Goal: Task Accomplishment & Management: Manage account settings

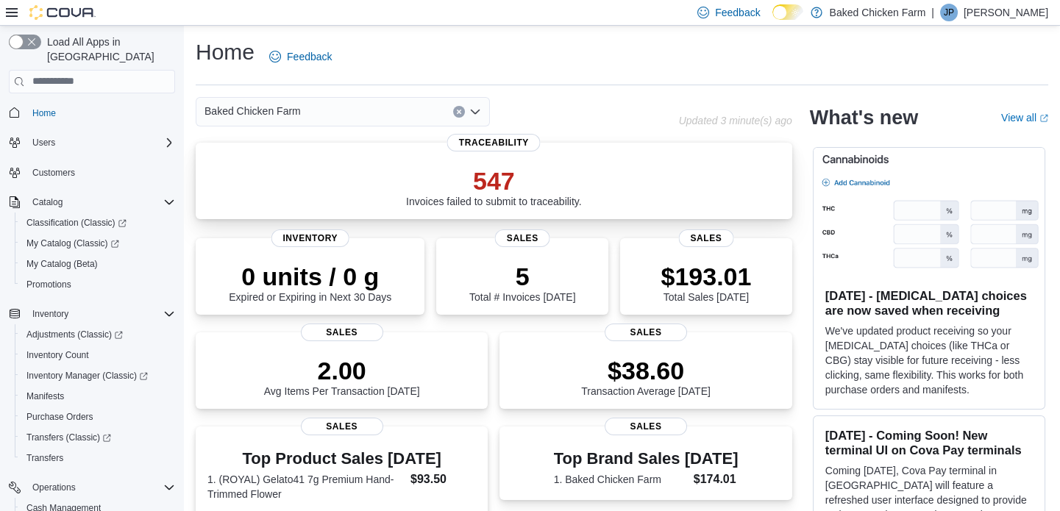
click at [505, 182] on p "547" at bounding box center [494, 180] width 176 height 29
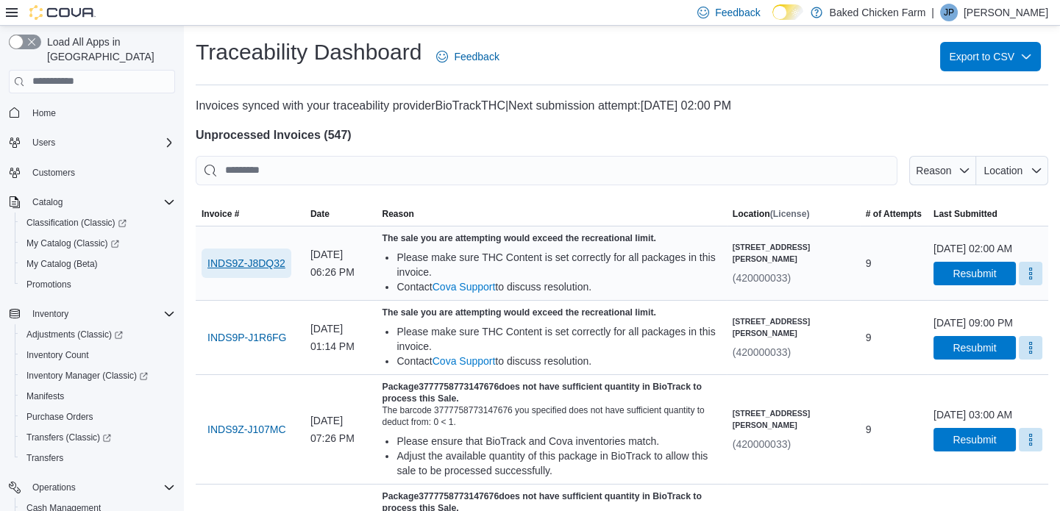
click at [254, 257] on span "INDS9Z-J8DQ32" at bounding box center [246, 263] width 78 height 15
click at [427, 132] on h4 "Unprocessed Invoices ( 547 )" at bounding box center [622, 136] width 852 height 18
click at [50, 107] on span "Home" at bounding box center [44, 113] width 24 height 12
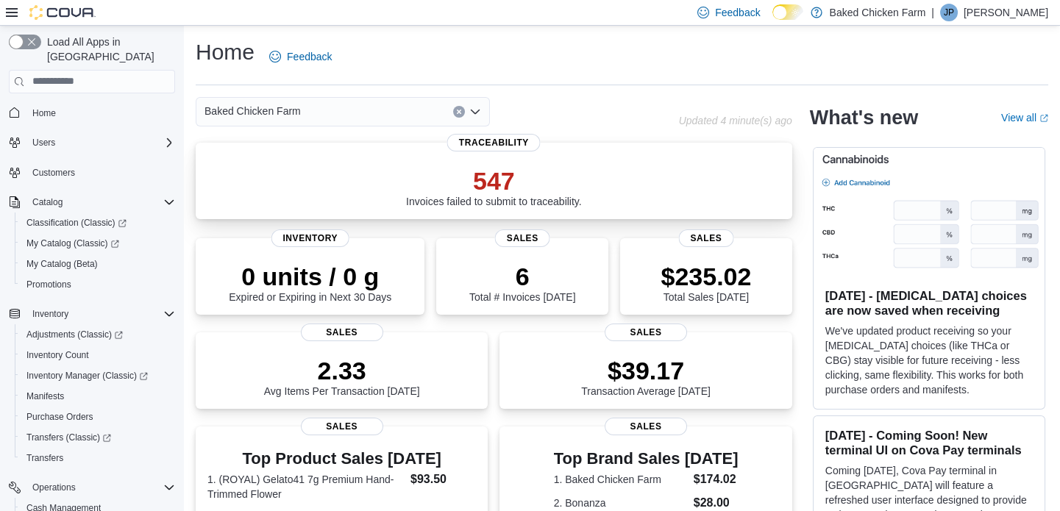
click at [510, 183] on p "547" at bounding box center [494, 180] width 176 height 29
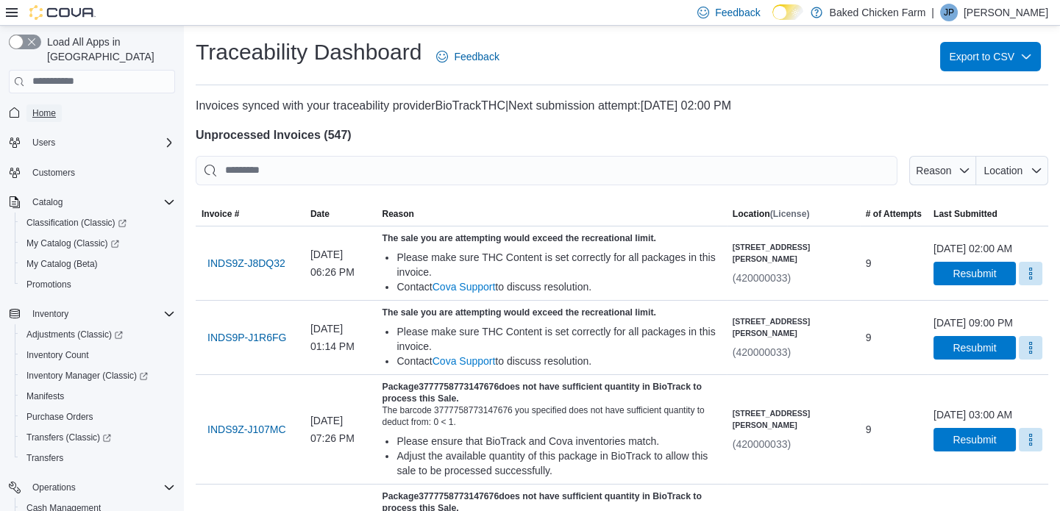
click at [48, 107] on span "Home" at bounding box center [44, 113] width 24 height 12
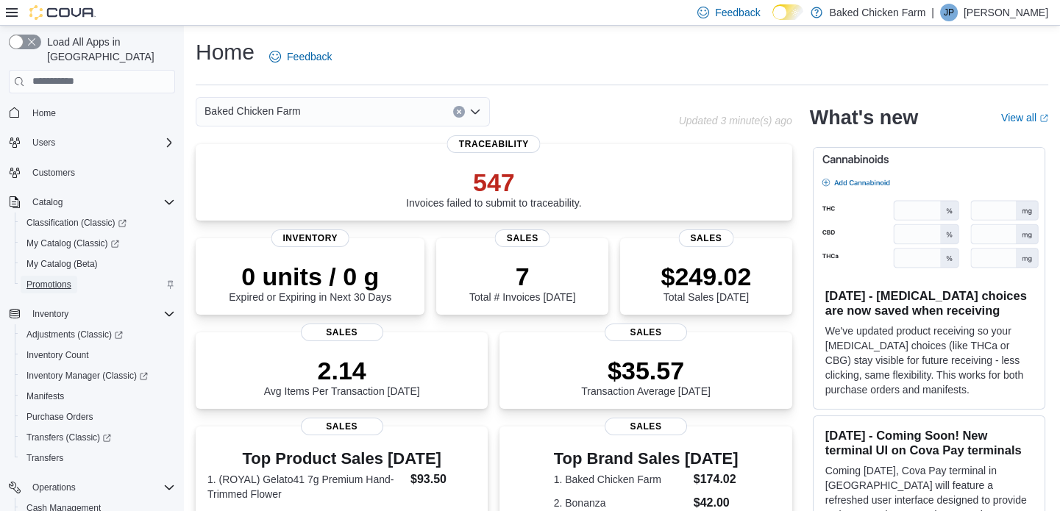
click at [65, 279] on span "Promotions" at bounding box center [48, 285] width 45 height 12
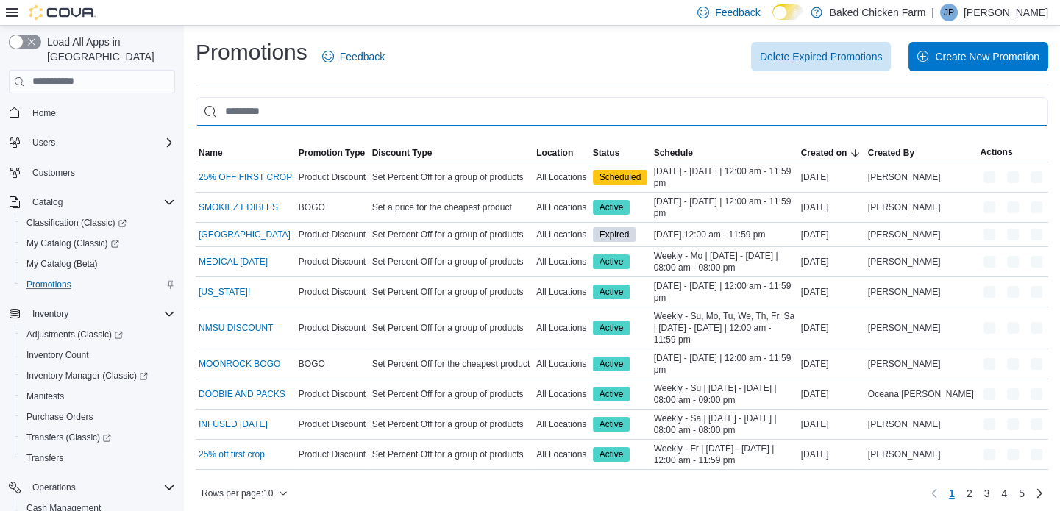
click at [324, 113] on input "This is a search bar. As you type, the results lower in the page will automatic…" at bounding box center [622, 111] width 852 height 29
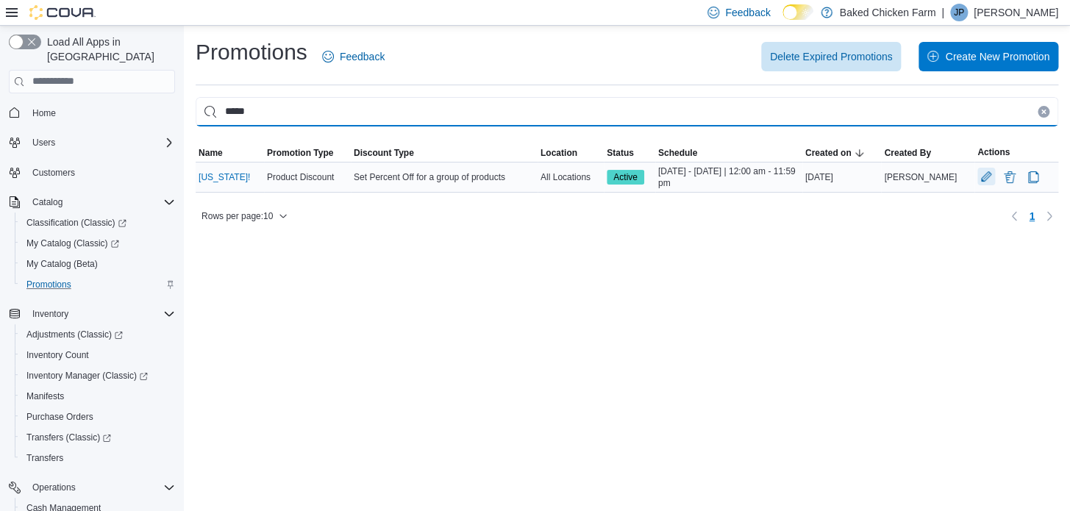
type input "*****"
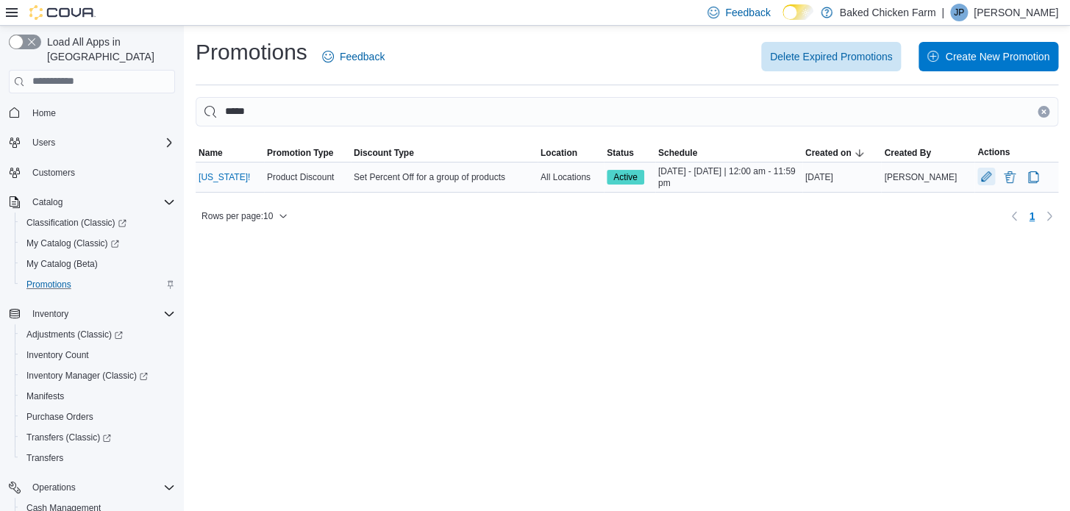
click at [977, 174] on button "Edit Promotion" at bounding box center [986, 177] width 18 height 18
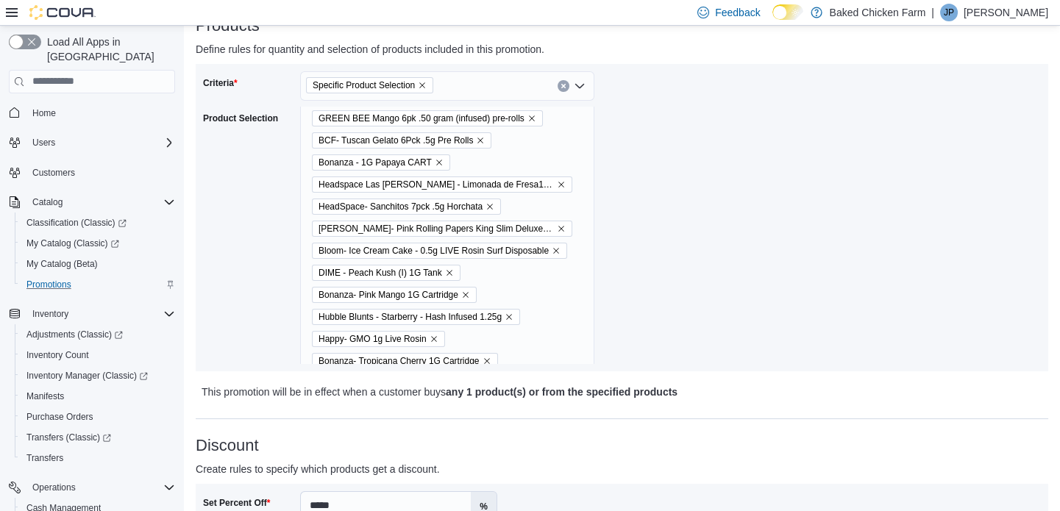
scroll to position [15910, 0]
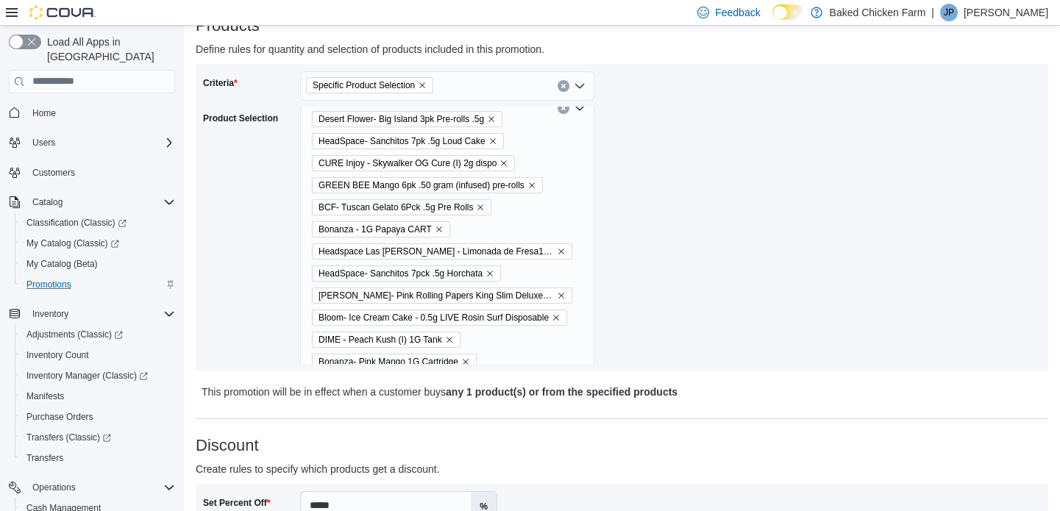
click at [569, 166] on div "BCF- Heir Heads- Pre Packed Oz- BCF - Jokerz Candy5 .5g Infused Pre-Roll BCF - …" at bounding box center [447, 108] width 294 height 31822
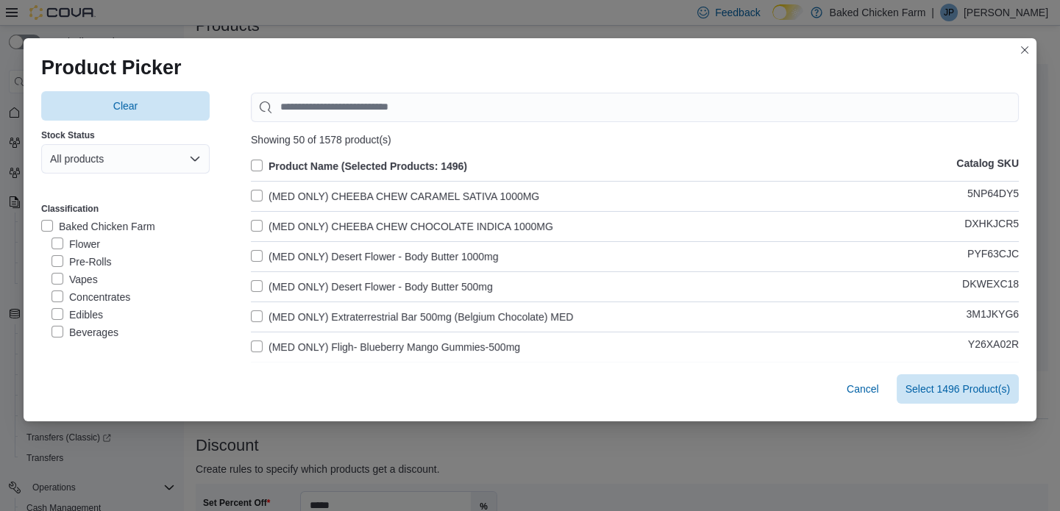
click at [251, 165] on label "Product Name (Selected Products: 1496)" at bounding box center [359, 166] width 216 height 18
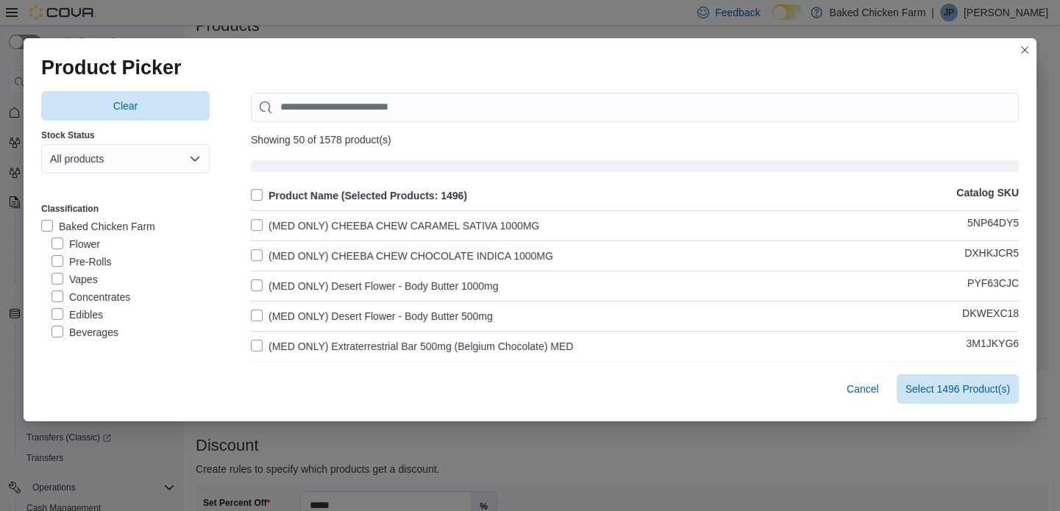
click at [252, 193] on label "Product Name (Selected Products: 1496)" at bounding box center [359, 196] width 216 height 18
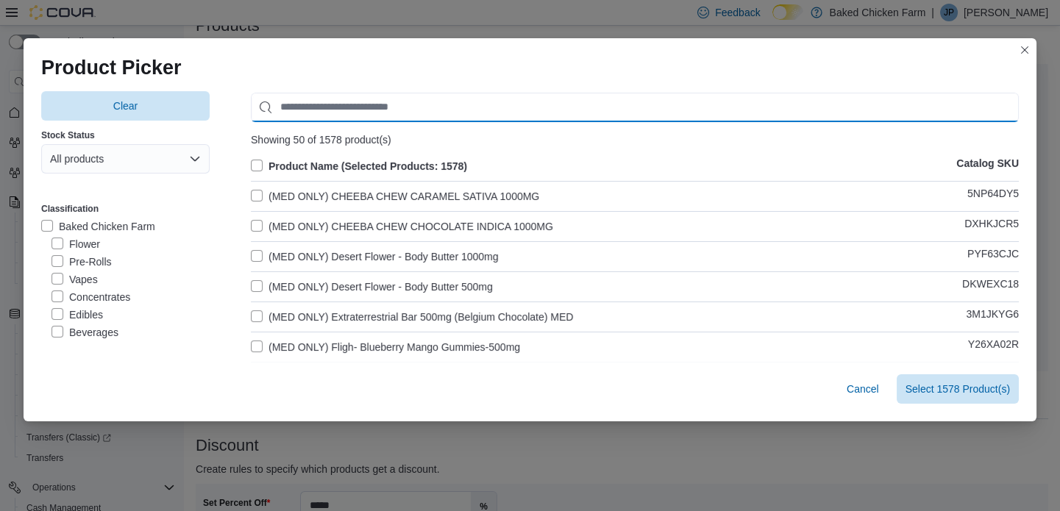
click at [365, 96] on input "Use aria labels when no actual label is in use" at bounding box center [635, 107] width 768 height 29
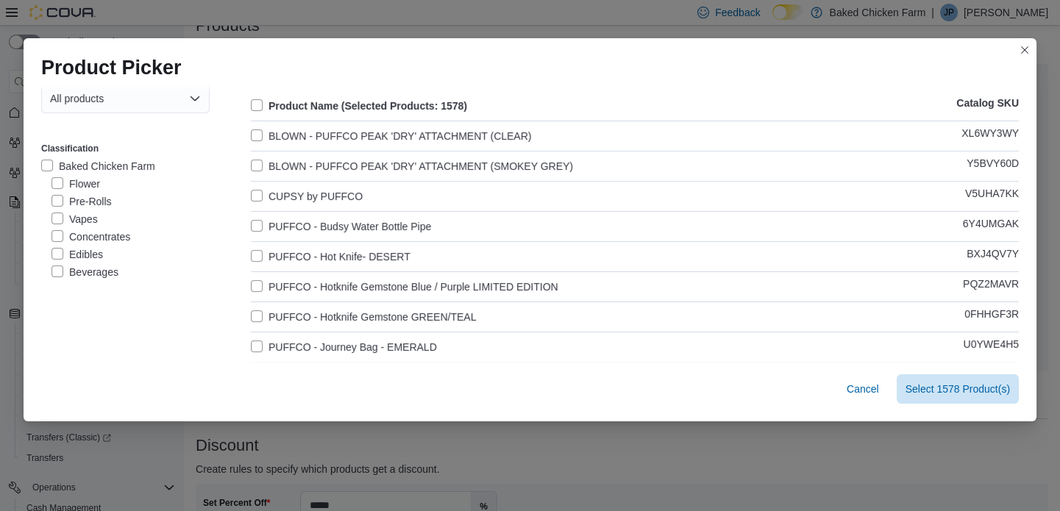
scroll to position [133, 0]
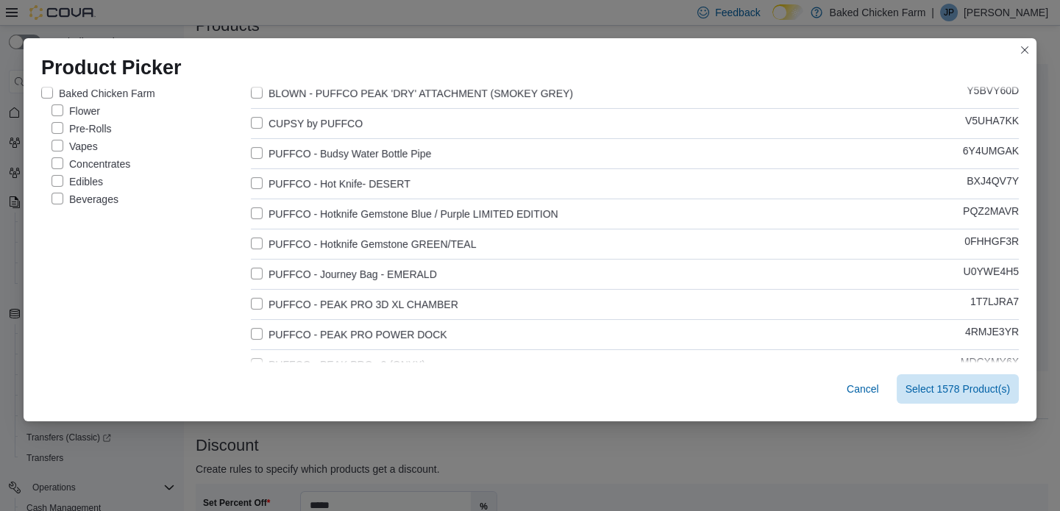
type input "******"
click at [255, 183] on label "PUFFCO - Hot Knife- DESERT" at bounding box center [331, 184] width 160 height 18
click at [251, 213] on label "PUFFCO - Hotknife Gemstone Blue / Purple LIMITED EDITION" at bounding box center [404, 214] width 307 height 18
click at [251, 248] on label "PUFFCO - Hotknife Gemstone GREEN/TEAL" at bounding box center [363, 244] width 225 height 18
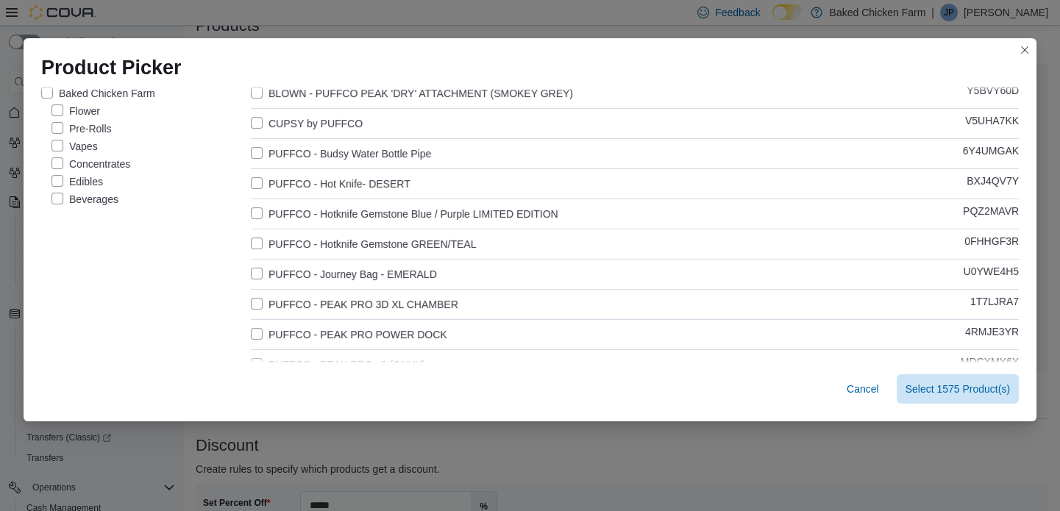
click at [251, 271] on label "PUFFCO - Journey Bag - EMERALD" at bounding box center [344, 275] width 186 height 18
click at [254, 297] on label "PUFFCO - PEAK PRO 3D XL CHAMBER" at bounding box center [354, 305] width 207 height 18
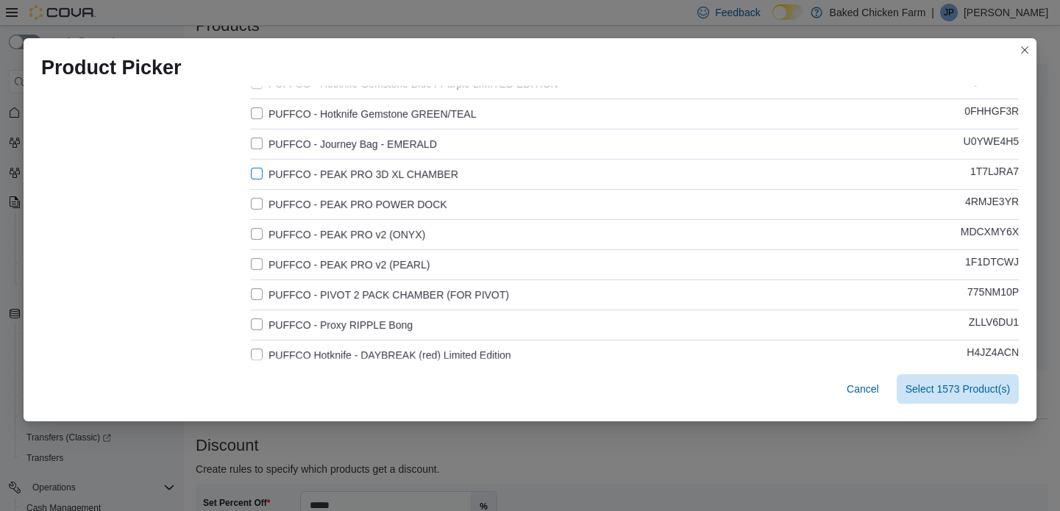
scroll to position [267, 0]
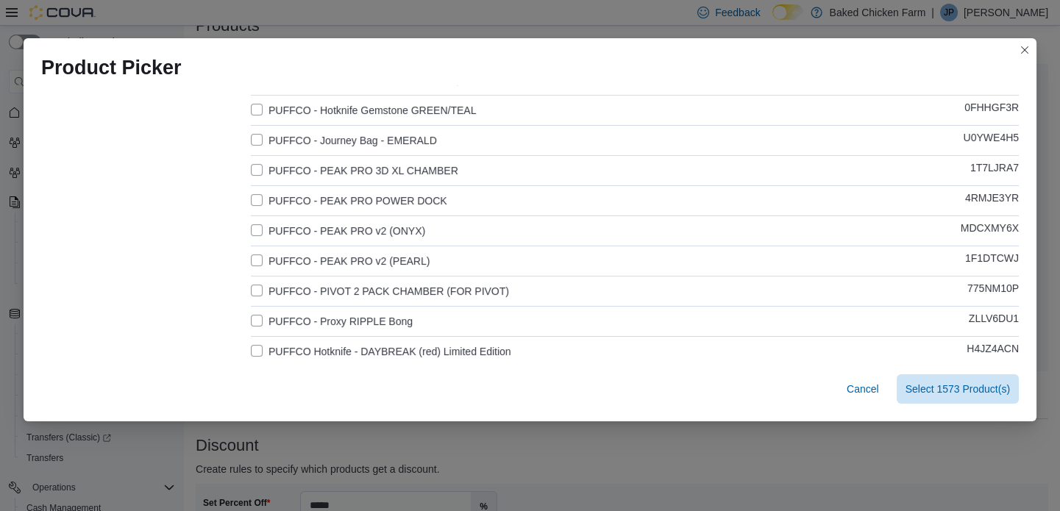
click at [251, 199] on label "PUFFCO - PEAK PRO POWER DOCK" at bounding box center [349, 201] width 196 height 18
click at [251, 224] on label "PUFFCO - PEAK PRO v2 (ONYX)" at bounding box center [338, 231] width 174 height 18
click at [252, 252] on label "PUFFCO - PEAK PRO v2 (PEARL)" at bounding box center [340, 261] width 179 height 18
click at [253, 293] on label "PUFFCO - PIVOT 2 PACK CHAMBER (FOR PIVOT)" at bounding box center [380, 291] width 258 height 18
click at [252, 327] on label "PUFFCO - Proxy RIPPLE Bong" at bounding box center [332, 322] width 162 height 18
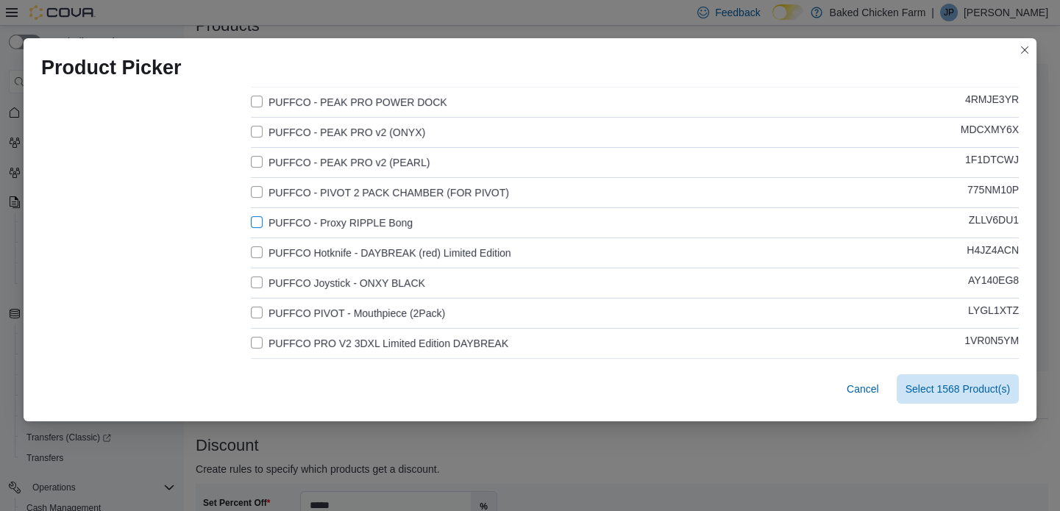
scroll to position [401, 0]
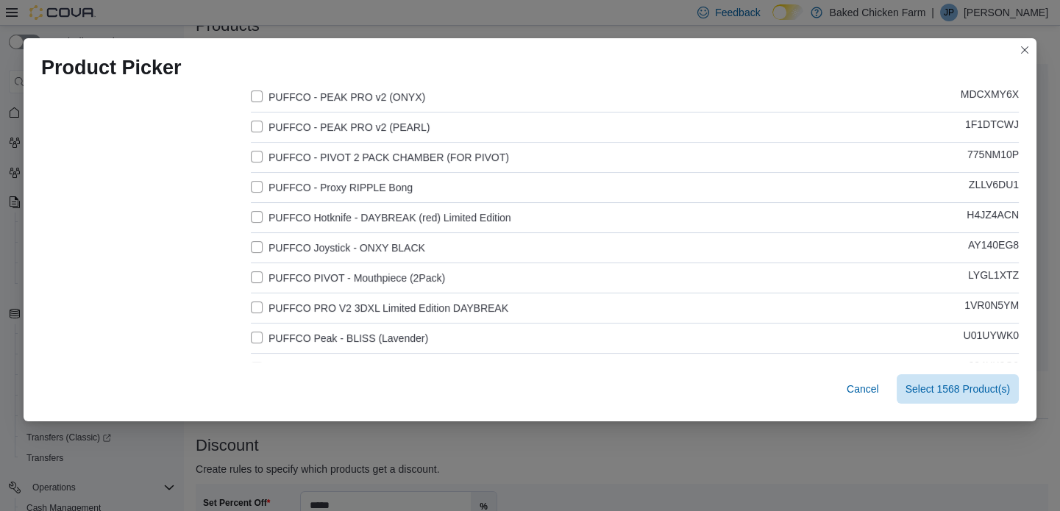
click at [251, 216] on label "PUFFCO Hotknife - DAYBREAK (red) Limited Edition" at bounding box center [381, 218] width 260 height 18
click at [251, 244] on label "PUFFCO Joystick - ONXY BLACK" at bounding box center [338, 248] width 174 height 18
click at [252, 271] on label "PUFFCO PIVOT - Mouthpiece (2Pack)" at bounding box center [348, 278] width 194 height 18
click at [245, 300] on div "Clear Stock Status All products Classification Baked Chicken Farm Flower Pre-Ro…" at bounding box center [529, 389] width 977 height 1398
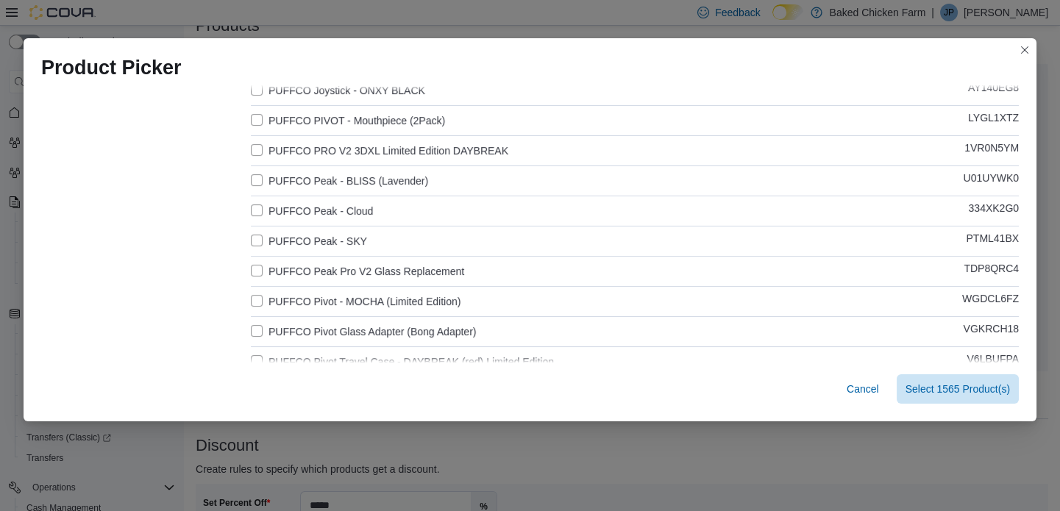
scroll to position [535, 0]
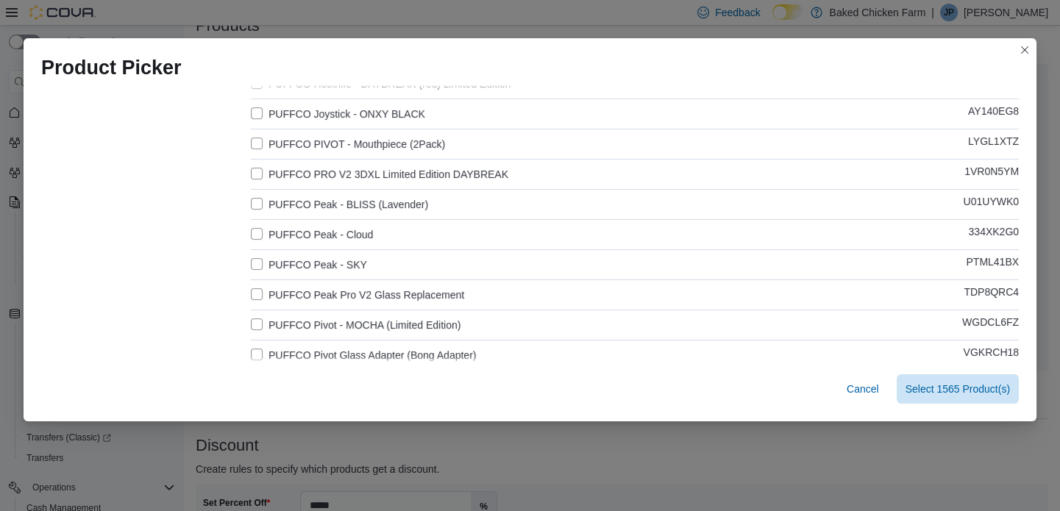
click at [252, 167] on label "PUFFCO PRO V2 3DXL Limited Edition DAYBREAK" at bounding box center [379, 174] width 257 height 18
click at [251, 199] on label "PUFFCO Peak - BLISS (Lavender)" at bounding box center [339, 205] width 177 height 18
click at [251, 243] on div "Product Name (Selected Products: 1563) Catalog SKU BLOWN - PUFFCO PEAK 'DRY' AT…" at bounding box center [635, 256] width 768 height 1266
click at [251, 239] on label "PUFFCO Peak - Cloud" at bounding box center [312, 235] width 122 height 18
click at [252, 234] on label "PUFFCO Peak - Cloud" at bounding box center [312, 235] width 122 height 18
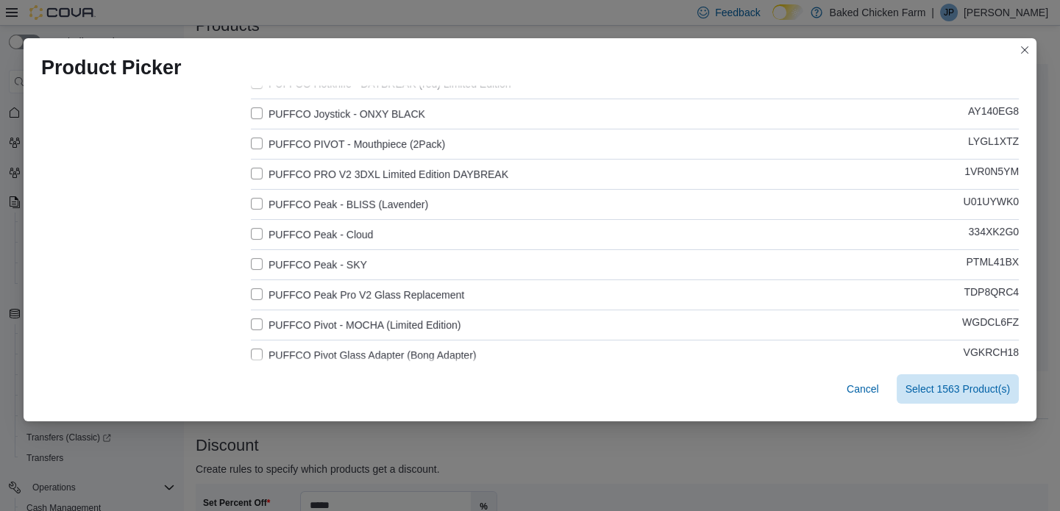
click at [252, 238] on label "PUFFCO Peak - Cloud" at bounding box center [312, 235] width 122 height 18
click at [254, 235] on label "PUFFCO Peak - Cloud" at bounding box center [312, 235] width 122 height 18
click at [251, 228] on label "PUFFCO Peak - Cloud" at bounding box center [312, 235] width 122 height 18
click at [251, 260] on label "PUFFCO Peak - SKY" at bounding box center [309, 265] width 116 height 18
click at [252, 299] on label "PUFFCO Peak Pro V2 Glass Replacement" at bounding box center [357, 295] width 213 height 18
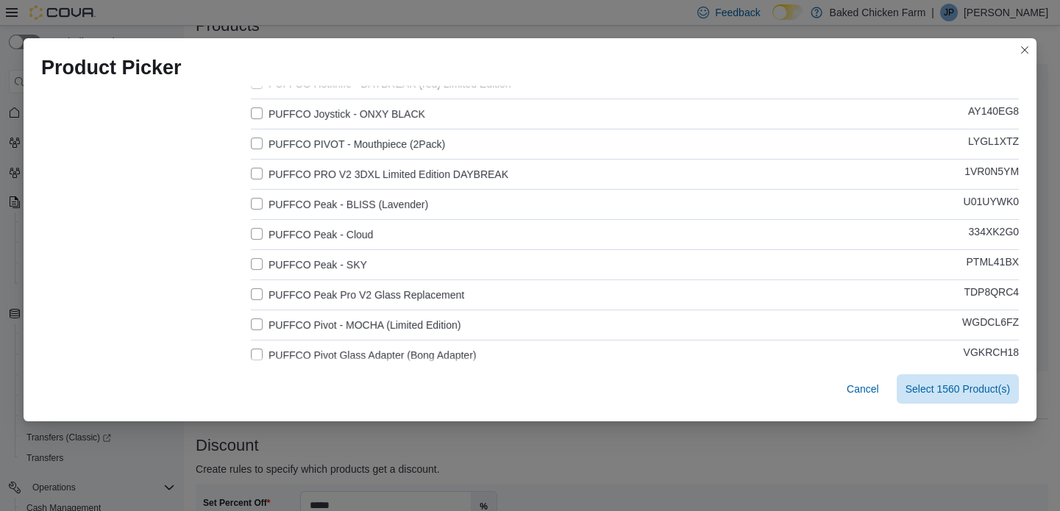
click at [254, 312] on div "Product Name (Selected Products: 1560) Catalog SKU BLOWN - PUFFCO PEAK 'DRY' AT…" at bounding box center [635, 256] width 768 height 1266
click at [251, 349] on label "PUFFCO Pivot Glass Adapter (Bong Adapter)" at bounding box center [363, 355] width 225 height 18
click at [254, 318] on label "PUFFCO Pivot - MOCHA (Limited Edition)" at bounding box center [356, 325] width 210 height 18
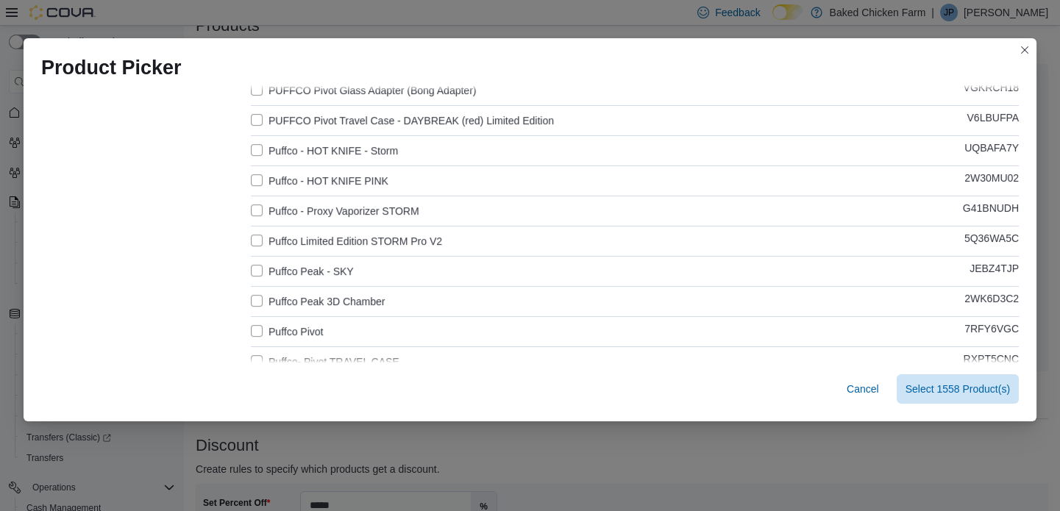
scroll to position [802, 0]
click at [251, 118] on label "PUFFCO Pivot Travel Case - DAYBREAK (red) Limited Edition" at bounding box center [402, 119] width 303 height 18
click at [252, 149] on label "Puffco - HOT KNIFE - Storm" at bounding box center [324, 149] width 147 height 18
click at [257, 176] on label "Puffco - HOT KNIFE PINK" at bounding box center [320, 179] width 138 height 18
click at [251, 204] on label "Puffco - Proxy Vaporizer STORM" at bounding box center [335, 209] width 168 height 18
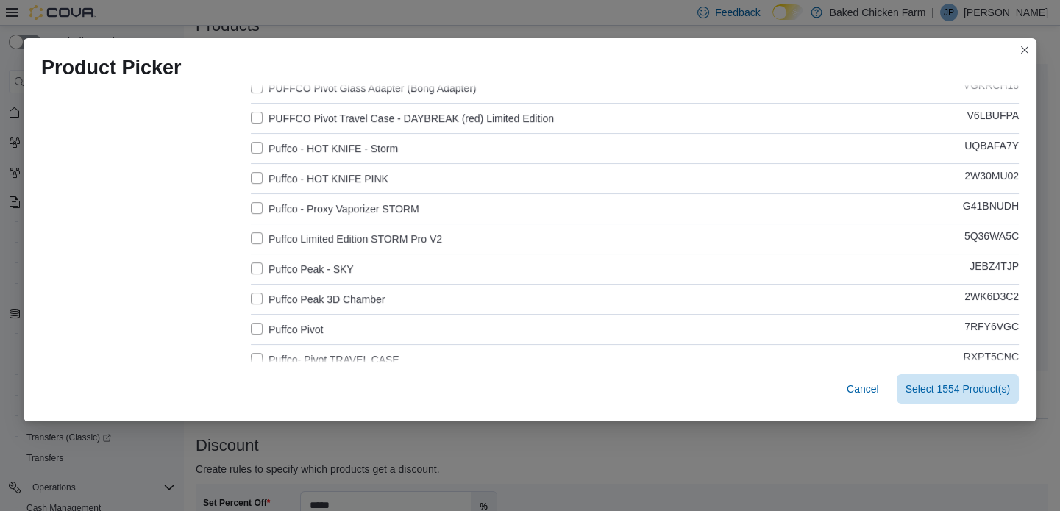
click at [251, 234] on label "Puffco Limited Edition STORM Pro V2" at bounding box center [346, 239] width 191 height 18
click at [254, 260] on label "Puffco Peak - SKY" at bounding box center [302, 269] width 103 height 18
click at [252, 299] on label "Puffco Peak 3D Chamber" at bounding box center [318, 300] width 135 height 18
click at [251, 328] on label "Puffco Pivot" at bounding box center [287, 330] width 72 height 18
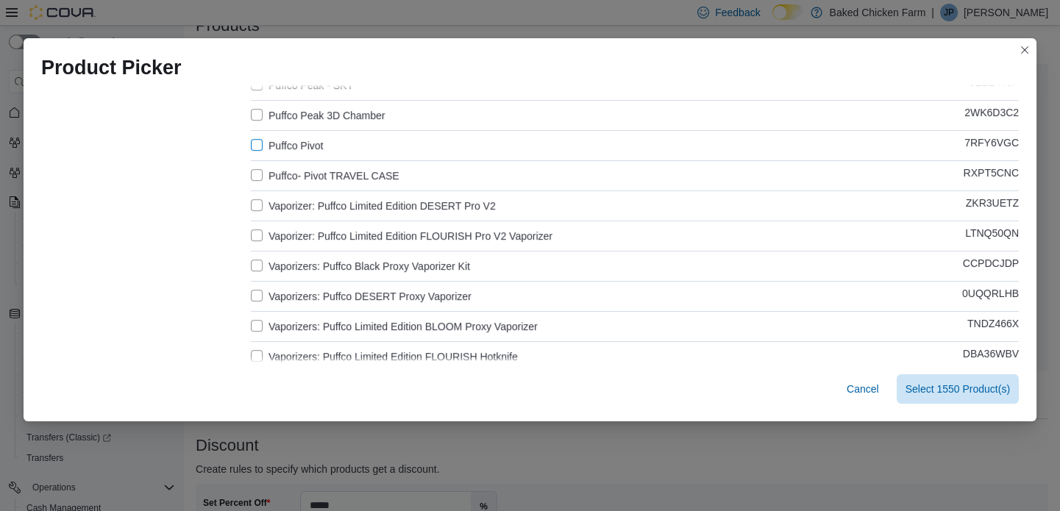
scroll to position [1002, 0]
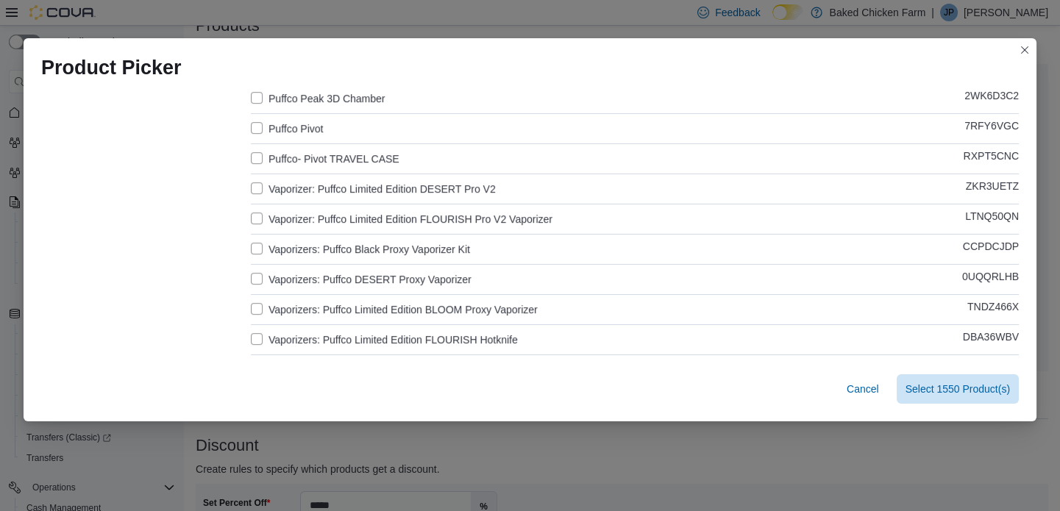
click at [251, 155] on label "Puffco- Pivot TRAVEL CASE" at bounding box center [325, 159] width 149 height 18
click at [257, 188] on label "Vaporizer: Puffco Limited Edition DESERT Pro V2" at bounding box center [373, 189] width 245 height 18
click at [251, 211] on label "Vaporizer: Puffco Limited Edition FLOURISH Pro V2 Vaporizer" at bounding box center [402, 219] width 302 height 18
click at [252, 252] on label "Vaporizers: Puffco Black Proxy Vaporizer Kit" at bounding box center [360, 249] width 219 height 18
click at [251, 280] on label "Vaporizers: Puffco DESERT Proxy Vaporizer" at bounding box center [361, 280] width 221 height 18
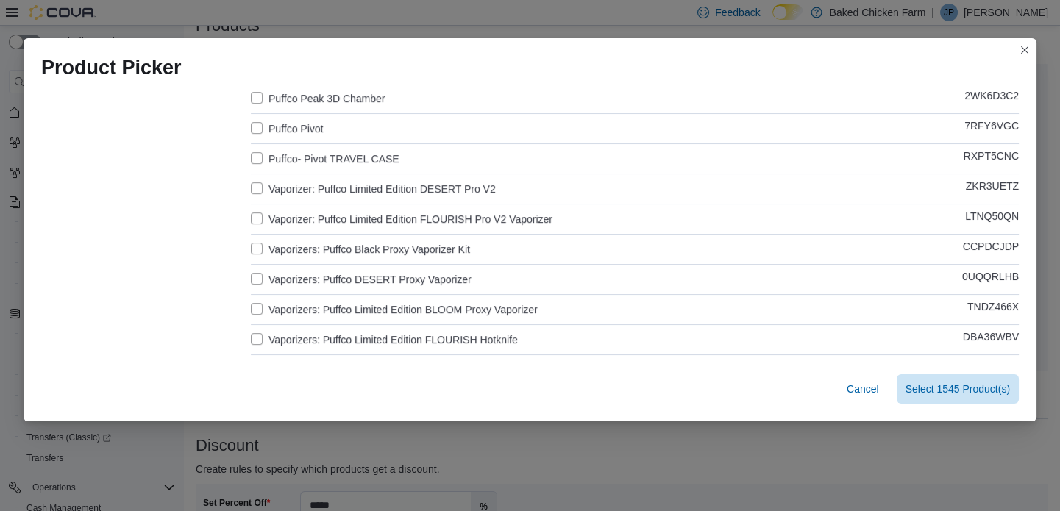
click at [252, 302] on label "Vaporizers: Puffco Limited Edition BLOOM Proxy Vaporizer" at bounding box center [394, 310] width 287 height 18
click at [251, 338] on label "Vaporizers: Puffco Limited Edition FLOURISH Hotknife" at bounding box center [384, 340] width 267 height 18
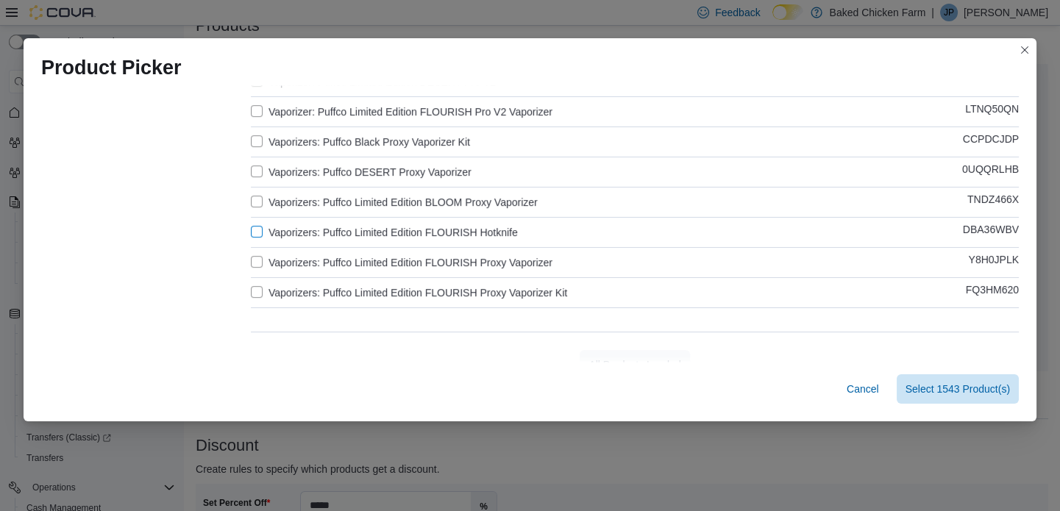
scroll to position [1130, 0]
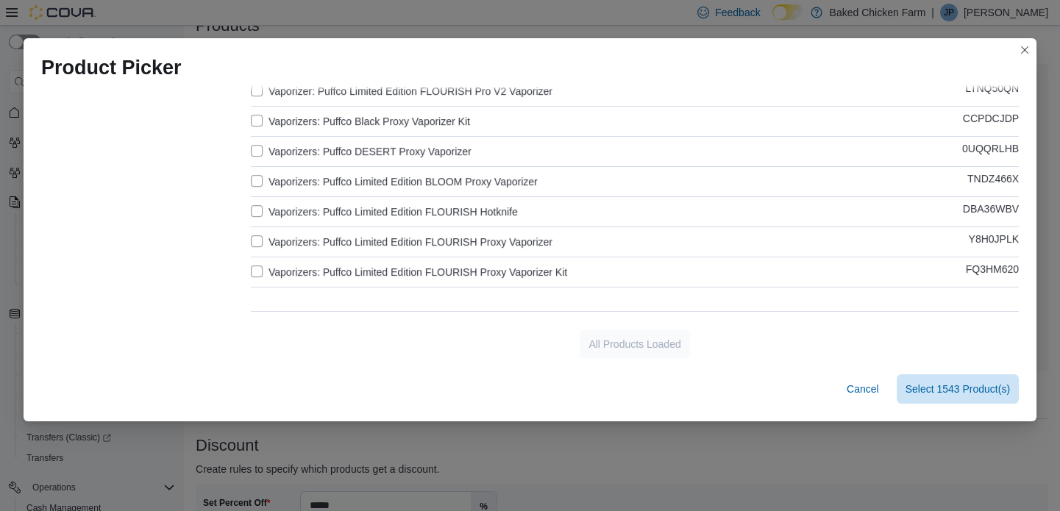
click at [253, 238] on label "Vaporizers: Puffco Limited Edition FLOURISH Proxy Vaporizer" at bounding box center [402, 242] width 302 height 18
click at [256, 270] on label "Vaporizers: Puffco Limited Edition FLOURISH Proxy Vaporizer Kit" at bounding box center [409, 272] width 316 height 18
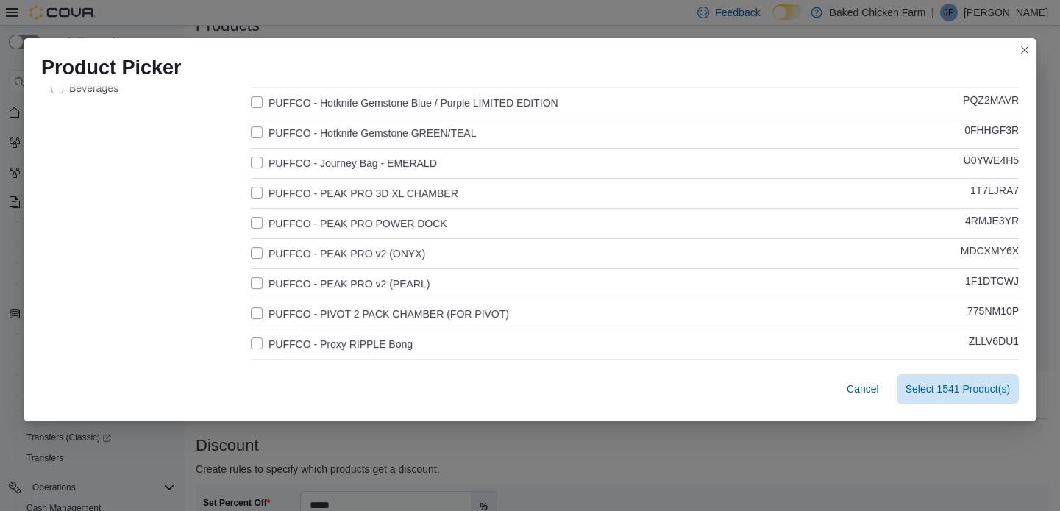
scroll to position [200, 0]
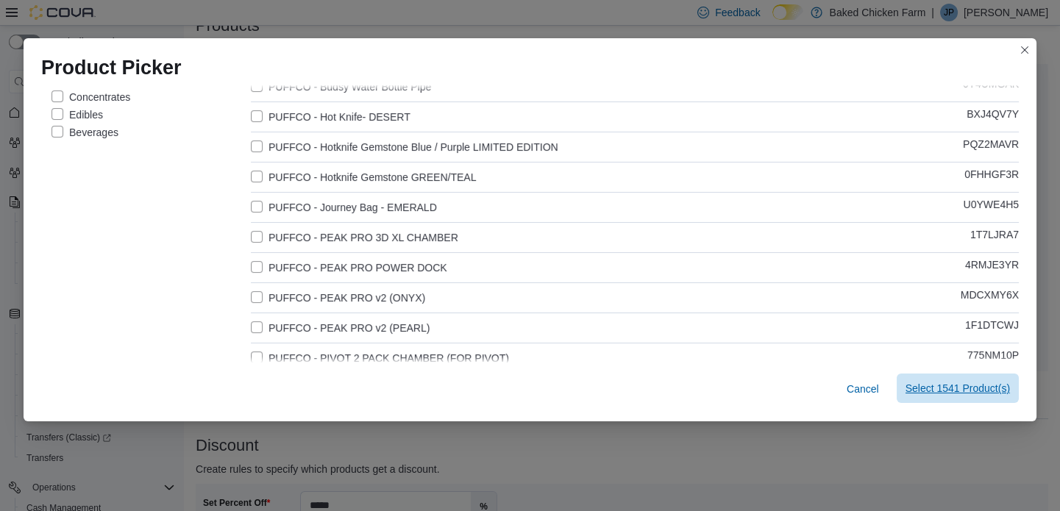
click at [962, 385] on span "Select 1541 Product(s)" at bounding box center [957, 388] width 104 height 15
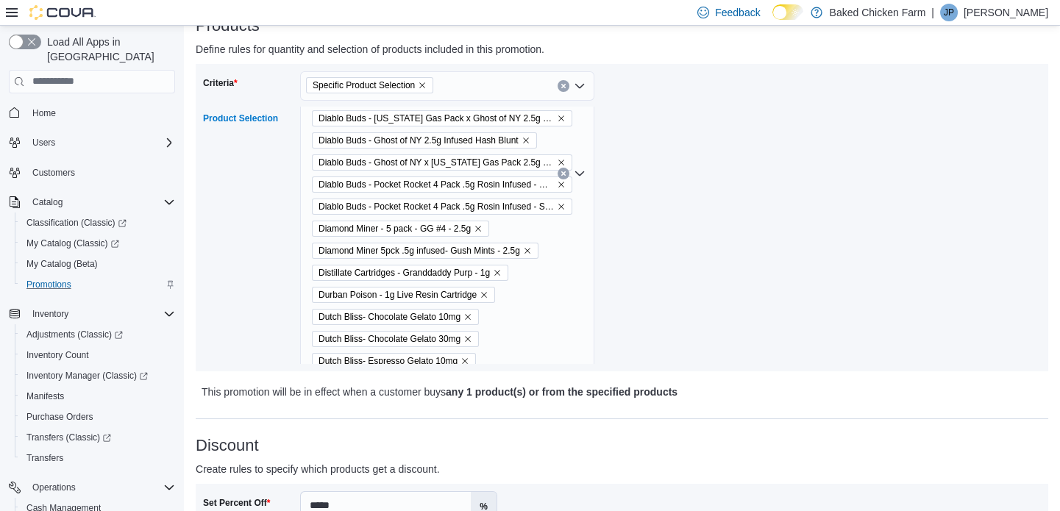
scroll to position [16044, 0]
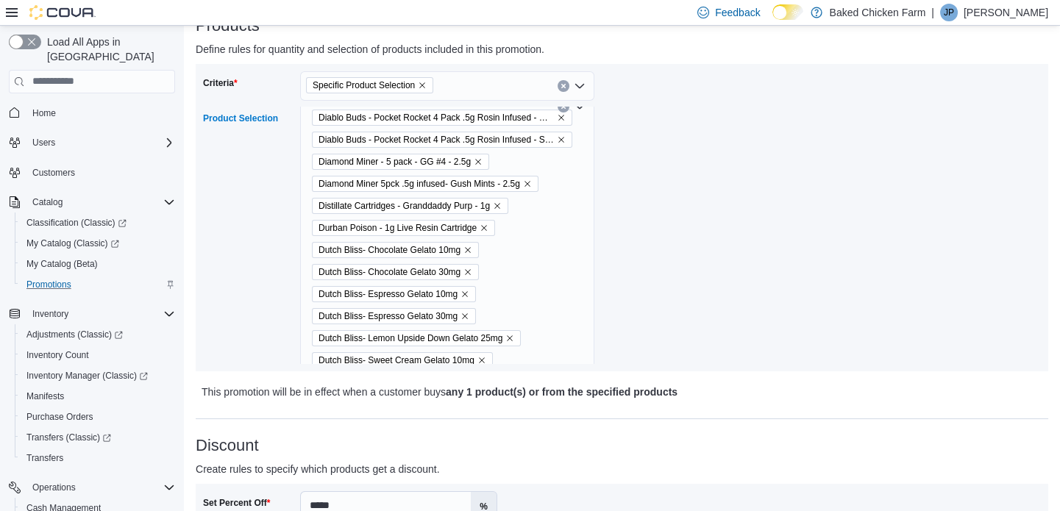
click at [569, 242] on div "(MED ONLY) CHEEBA CHEW CARAMEL SATIVA 1000MG (MED ONLY) CHEEBA CHEW CHOCOLATE I…" at bounding box center [447, 106] width 294 height 32087
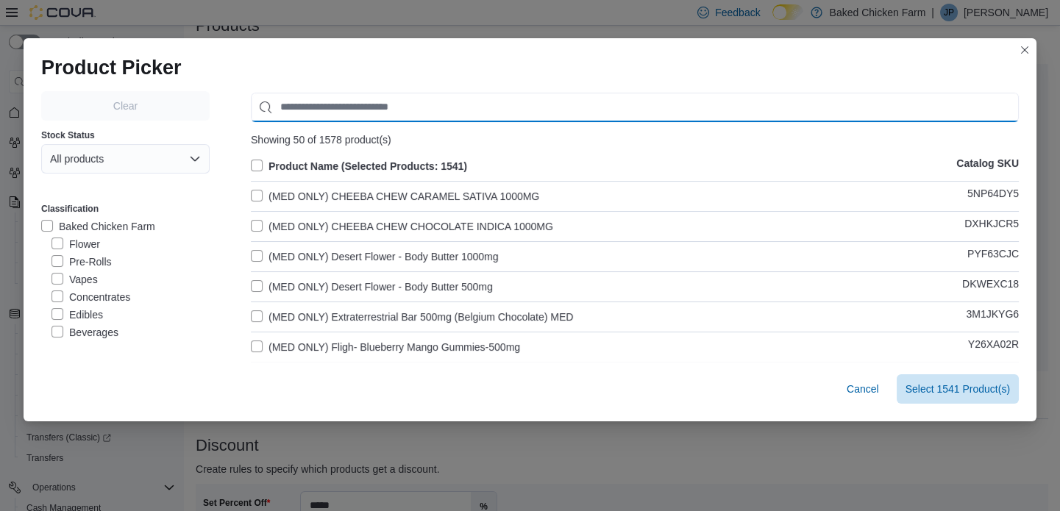
click at [371, 103] on input "Use aria labels when no actual label is in use" at bounding box center [635, 107] width 768 height 29
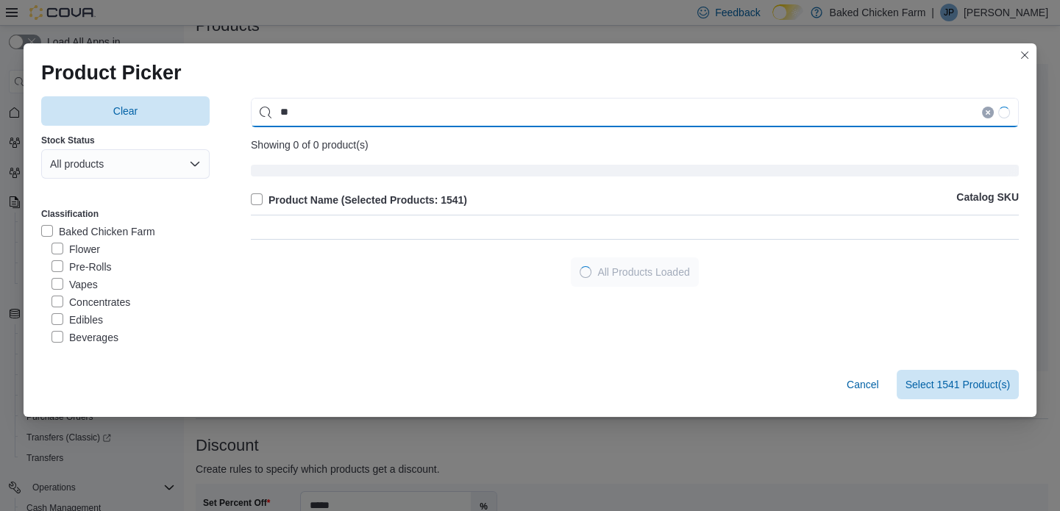
type input "*"
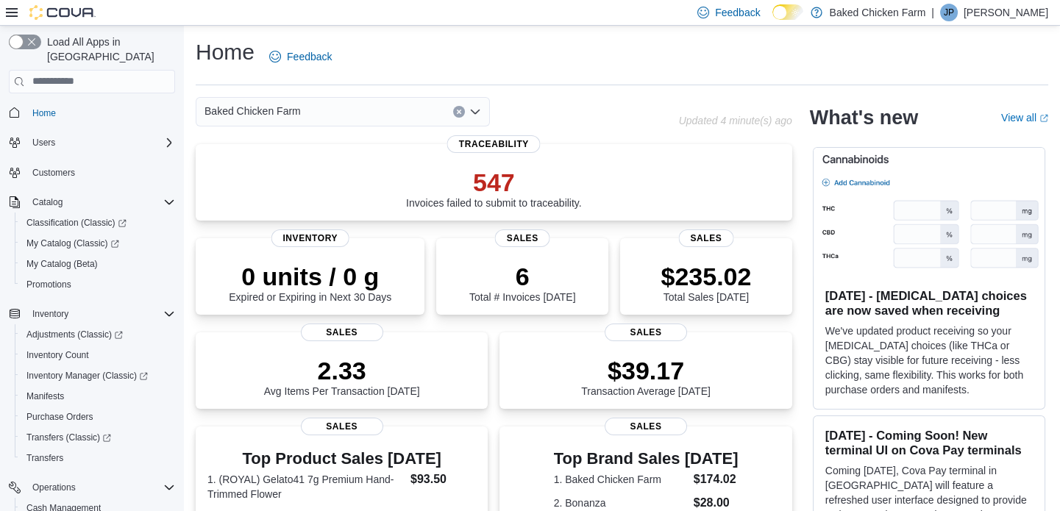
click at [670, 94] on div "Home Feedback Baked Chicken Farm Updated 4 minute(s) ago 547 Invoices failed to…" at bounding box center [622, 487] width 876 height 922
click at [41, 107] on span "Home" at bounding box center [44, 113] width 24 height 12
click at [486, 54] on div "Home Feedback" at bounding box center [622, 57] width 852 height 38
click at [457, 110] on icon "Clear input" at bounding box center [459, 112] width 6 height 6
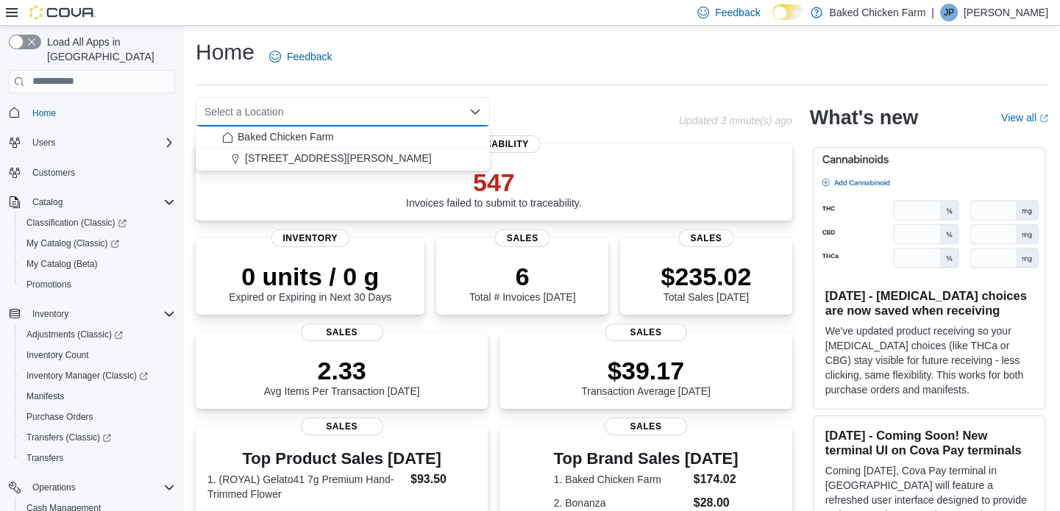
click at [471, 106] on icon "Close list of options" at bounding box center [475, 112] width 12 height 12
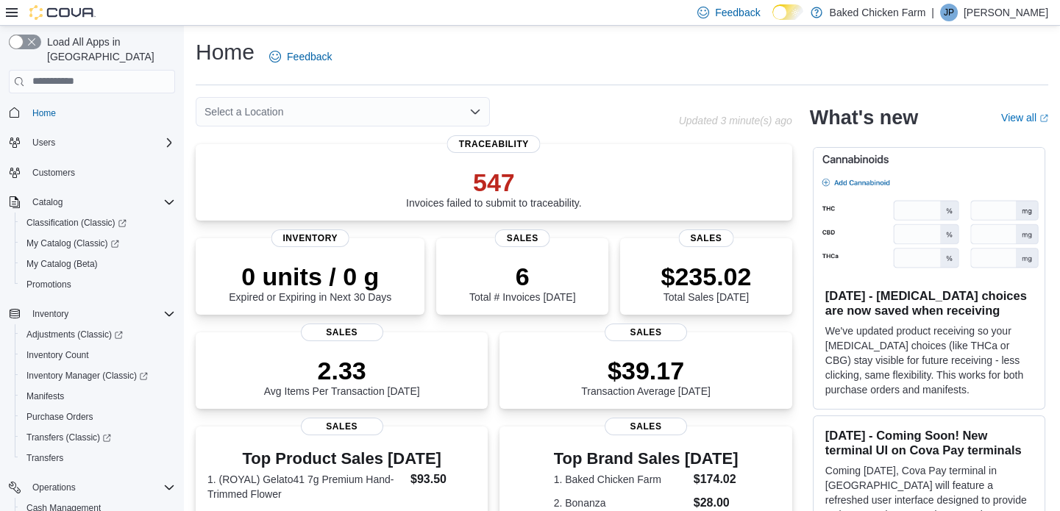
click at [65, 104] on span "Home" at bounding box center [100, 113] width 149 height 18
click at [590, 82] on div "Home Feedback" at bounding box center [622, 62] width 852 height 48
click at [42, 107] on span "Home" at bounding box center [44, 113] width 24 height 12
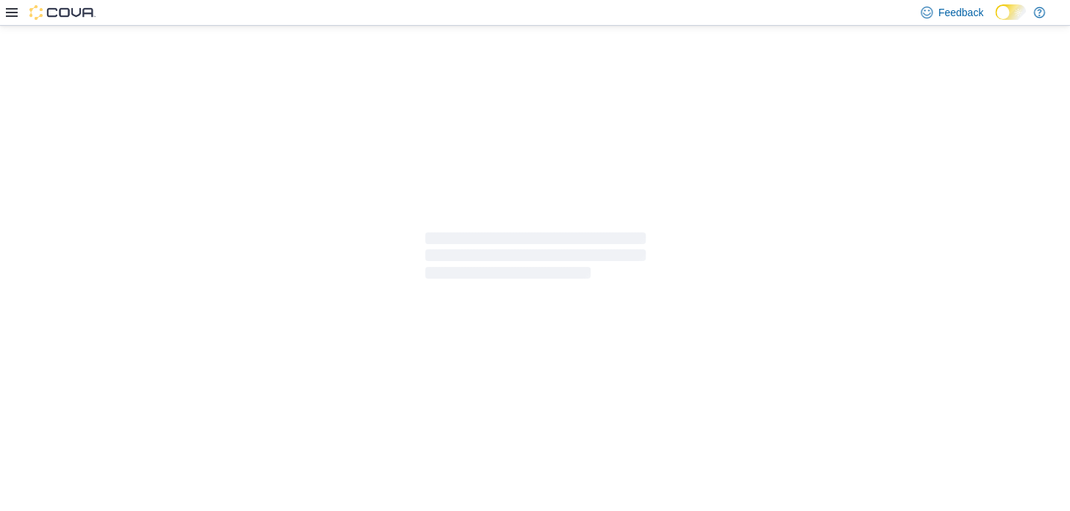
drag, startPoint x: 0, startPoint y: 0, endPoint x: 54, endPoint y: 268, distance: 273.9
click at [54, 269] on div at bounding box center [535, 256] width 1070 height 460
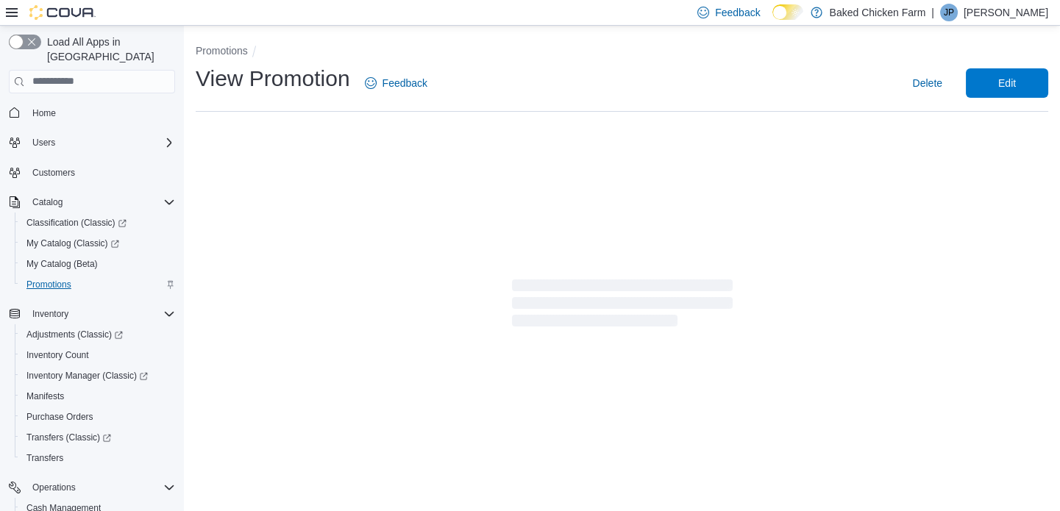
click at [54, 279] on span "Promotions" at bounding box center [48, 285] width 45 height 12
click at [51, 279] on span "Promotions" at bounding box center [48, 285] width 45 height 12
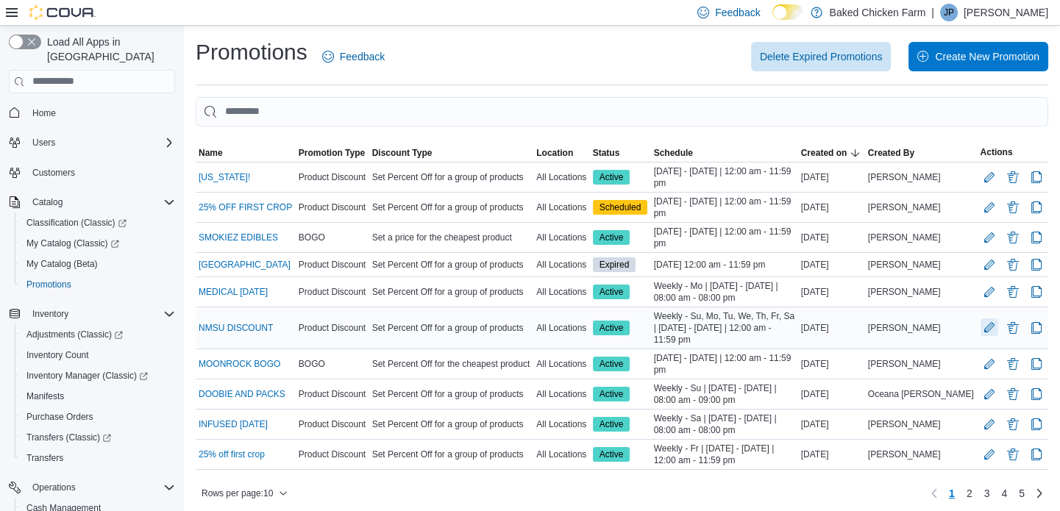
click at [995, 324] on button "Edit Promotion" at bounding box center [989, 327] width 18 height 18
